Goal: Find specific page/section: Find specific page/section

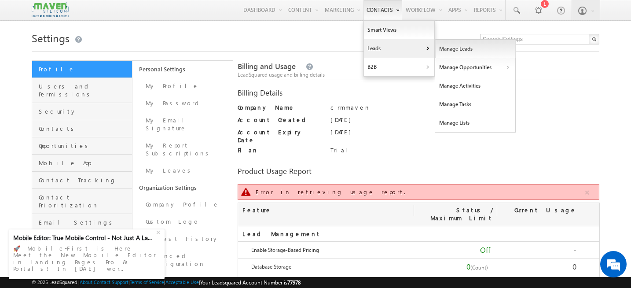
click at [443, 53] on link "Manage Leads" at bounding box center [475, 49] width 81 height 18
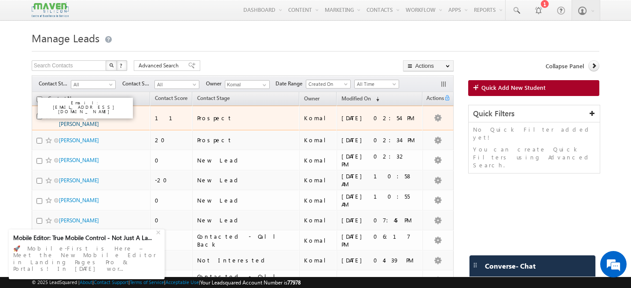
click at [80, 117] on link "Meenakshi D M" at bounding box center [79, 119] width 40 height 15
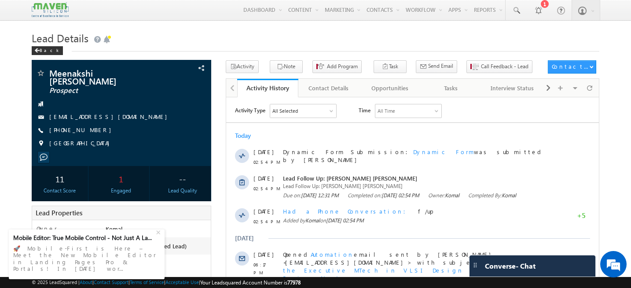
click at [294, 114] on div "All Selected" at bounding box center [285, 111] width 26 height 8
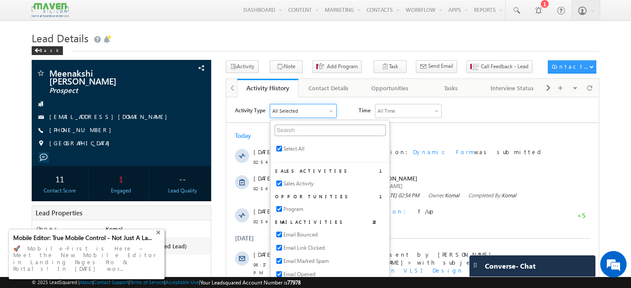
click at [162, 237] on div "+" at bounding box center [159, 231] width 11 height 11
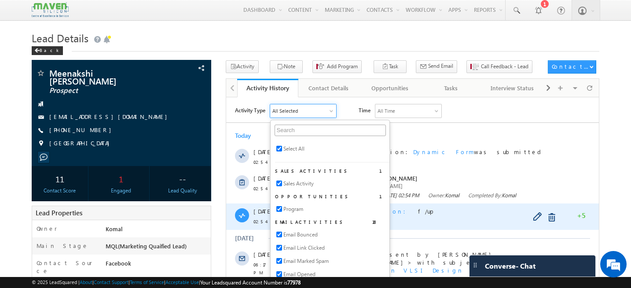
click at [416, 214] on div "Had a Phone Conversation f/up" at bounding box center [419, 211] width 273 height 8
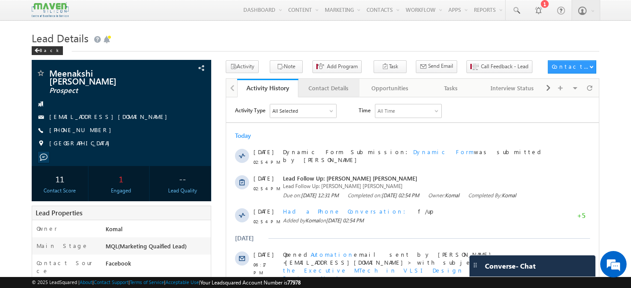
click at [337, 89] on div "Contact Details" at bounding box center [329, 88] width 46 height 11
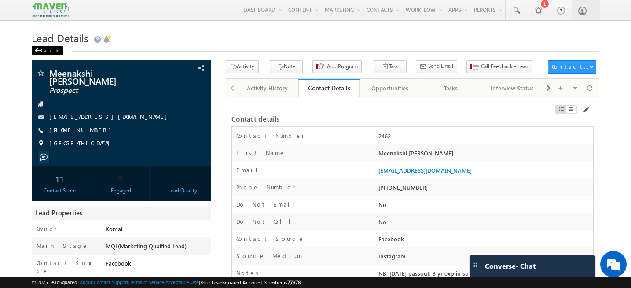
click at [35, 51] on span at bounding box center [36, 50] width 5 height 4
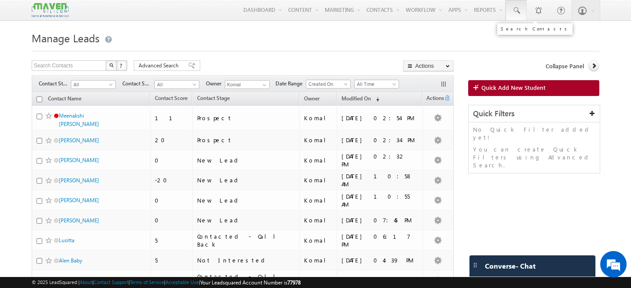
click at [518, 8] on span at bounding box center [516, 10] width 9 height 9
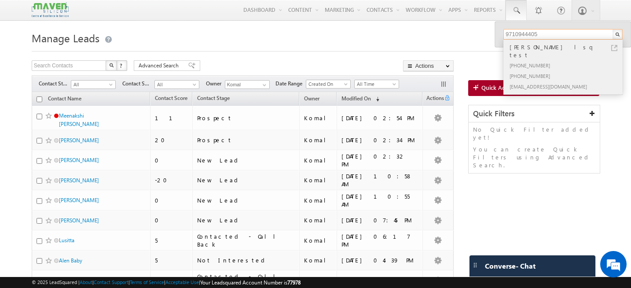
type input "9710944405"
click at [582, 60] on div "+91-9710944405" at bounding box center [567, 65] width 118 height 11
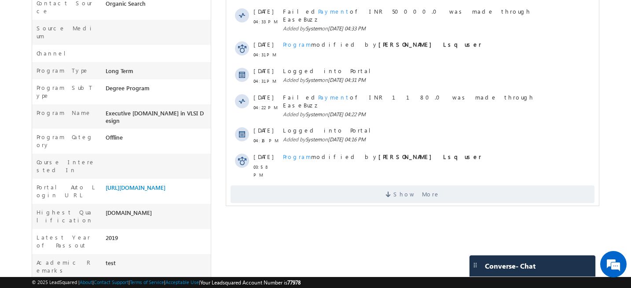
scroll to position [254, 0]
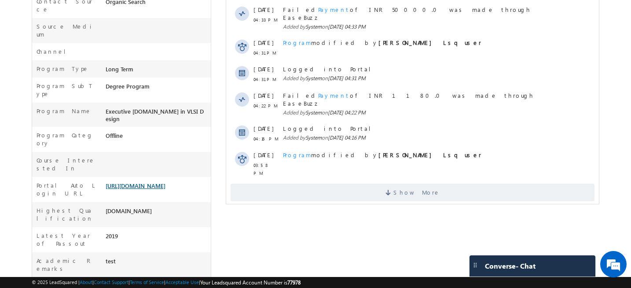
click at [139, 182] on link "[URL][DOMAIN_NAME]" at bounding box center [136, 185] width 60 height 7
